Goal: Information Seeking & Learning: Learn about a topic

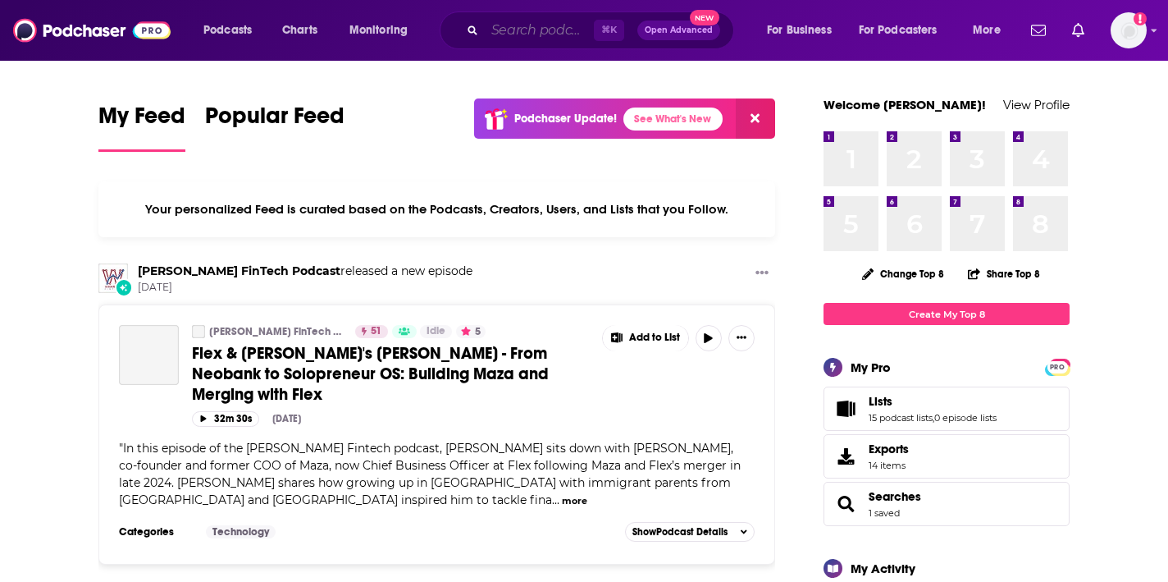
click at [538, 27] on input "Search podcasts, credits, & more..." at bounding box center [539, 30] width 109 height 26
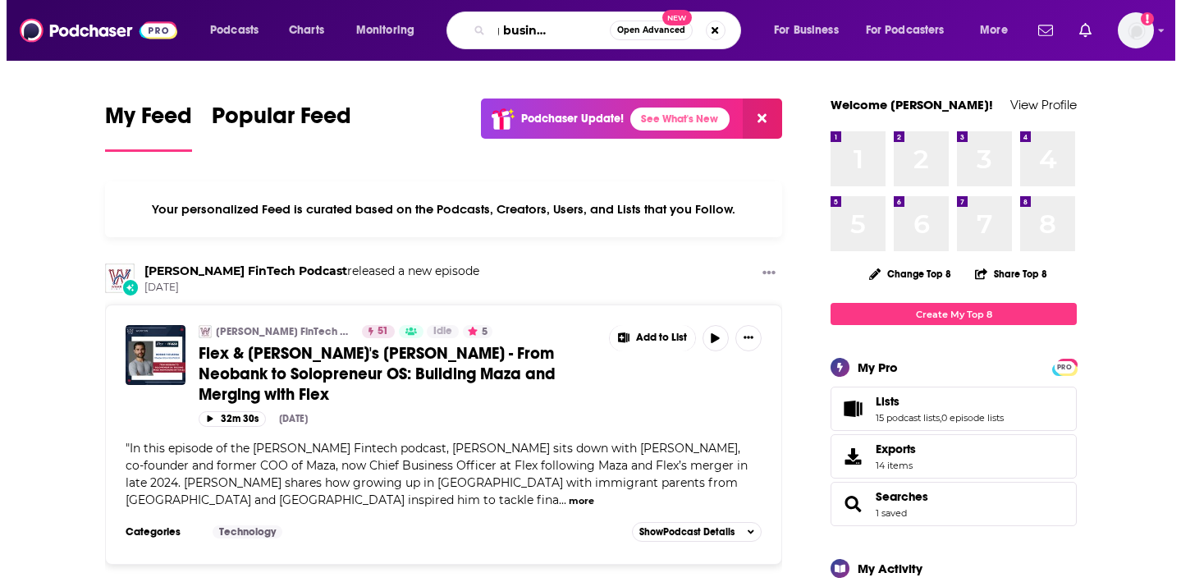
scroll to position [0, 54]
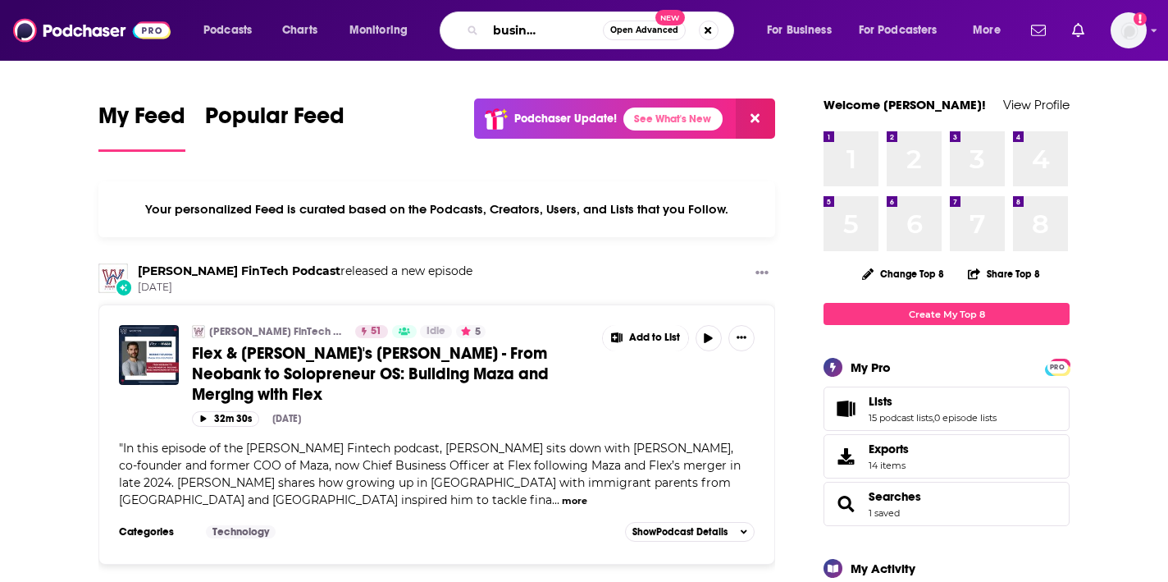
type input "bringing business to retail"
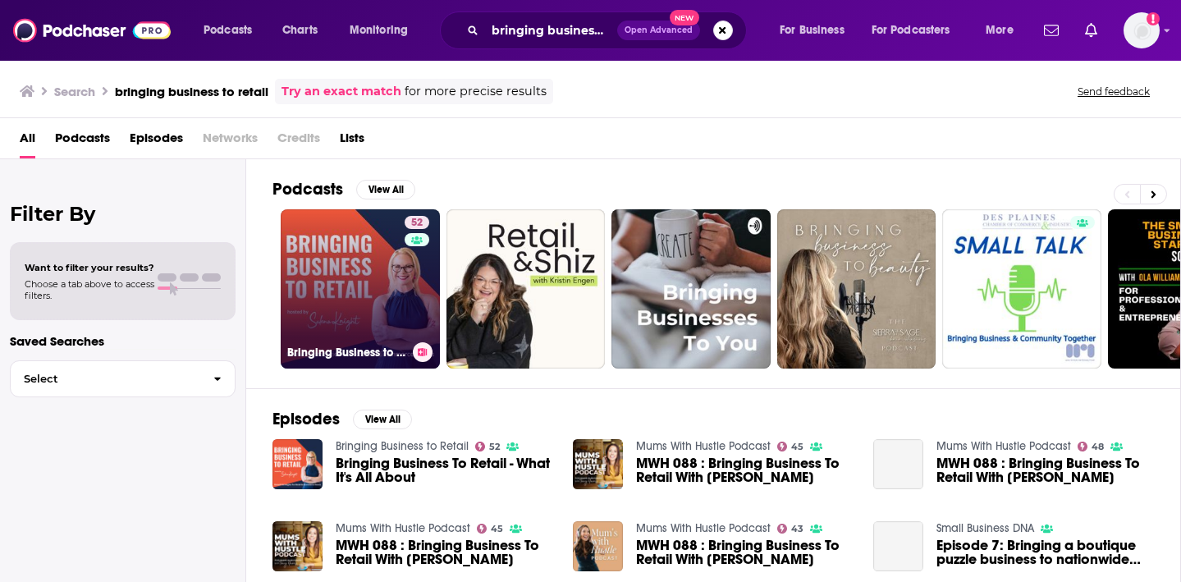
click at [322, 286] on link "52 Bringing Business to Retail" at bounding box center [360, 288] width 159 height 159
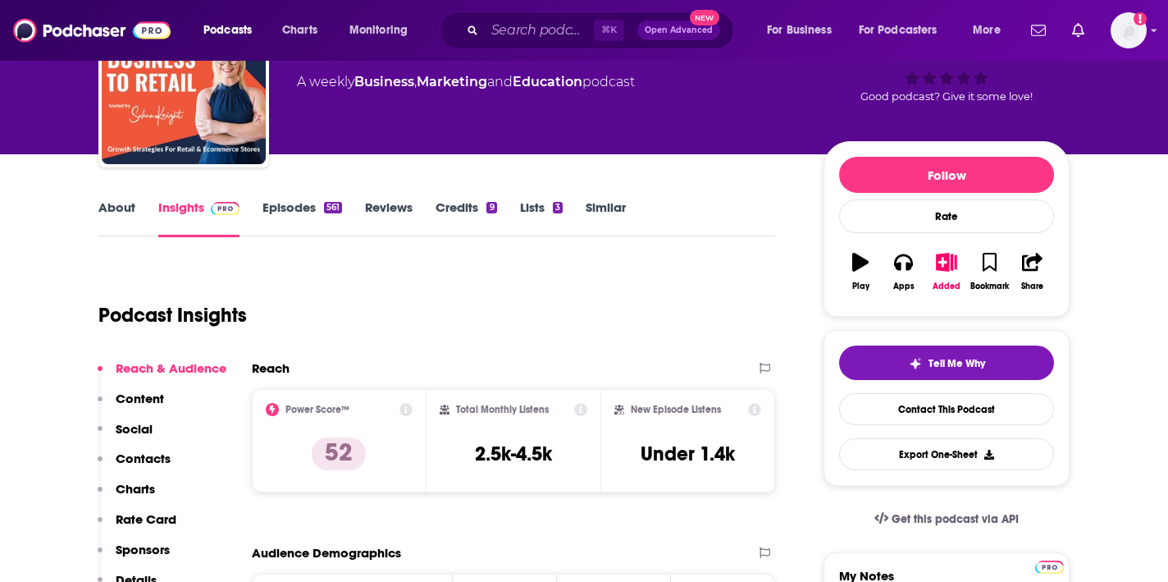
scroll to position [115, 0]
